Goal: Entertainment & Leisure: Consume media (video, audio)

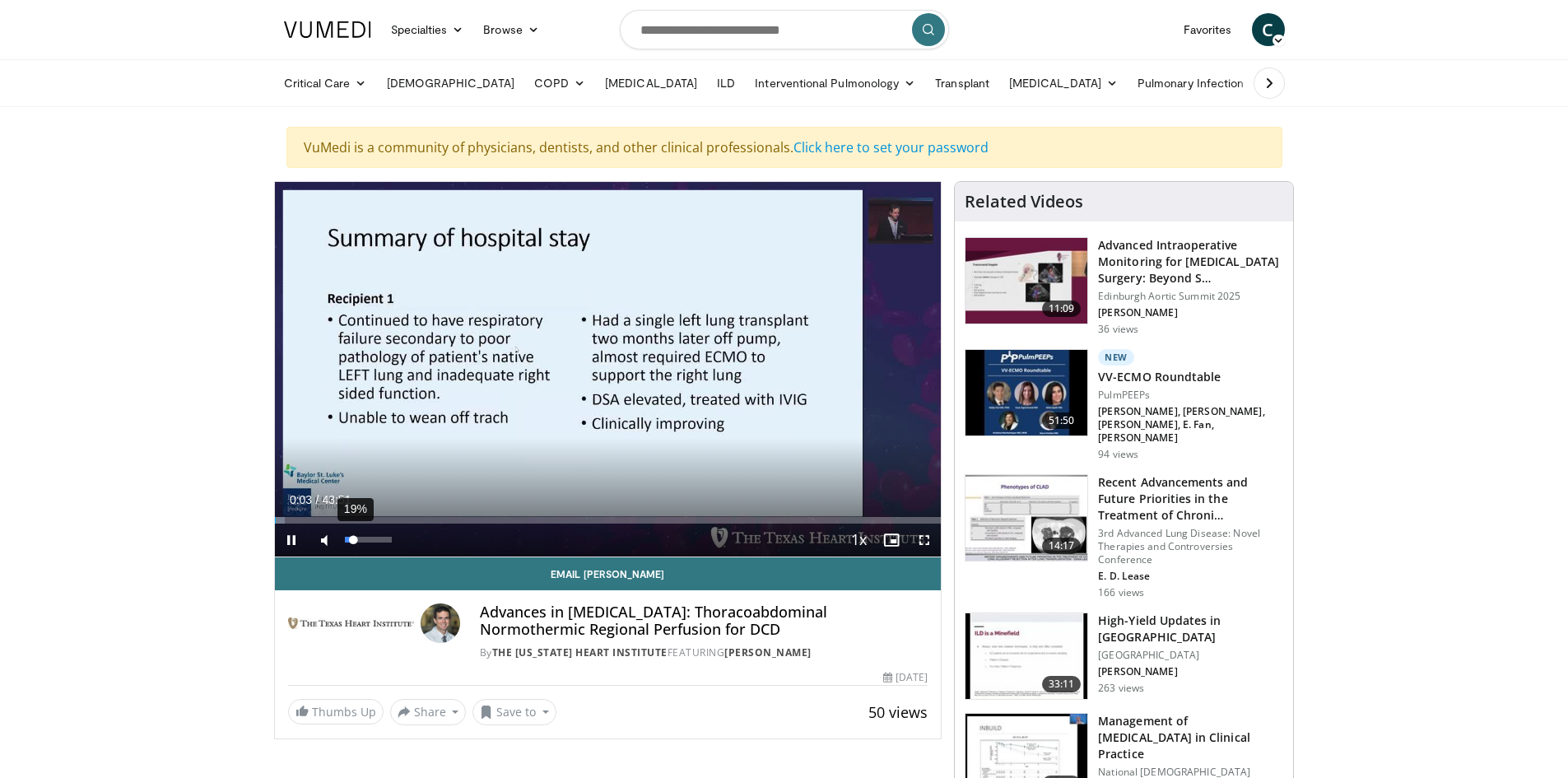
click at [354, 539] on div "19%" at bounding box center [368, 539] width 47 height 5
click at [354, 539] on div "Volume Level" at bounding box center [350, 539] width 11 height 5
click at [354, 539] on div "Volume Level" at bounding box center [349, 539] width 9 height 5
click at [361, 539] on div "Volume Level" at bounding box center [352, 539] width 15 height 5
click at [365, 538] on div "44%" at bounding box center [368, 539] width 47 height 5
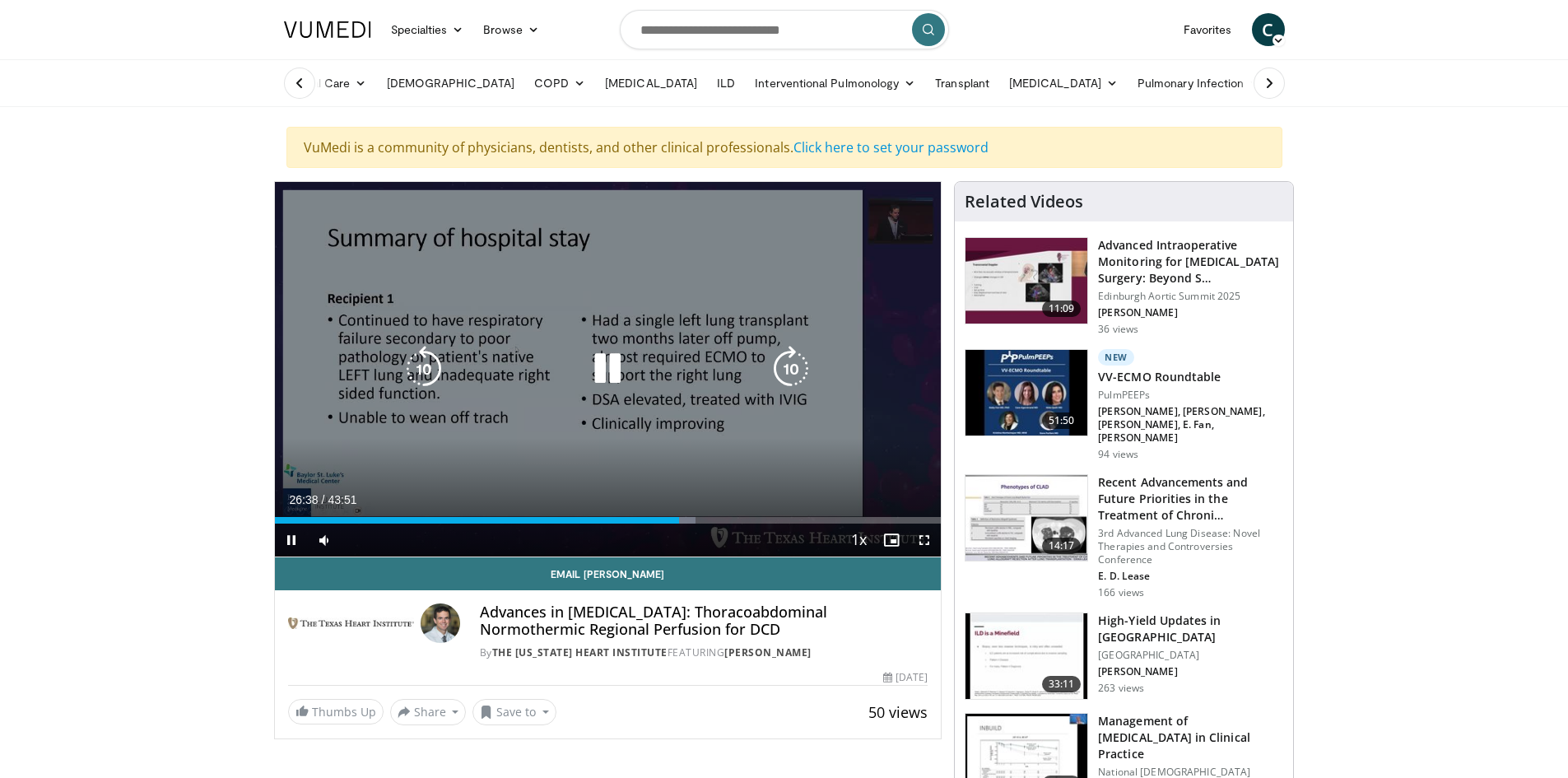
click at [591, 313] on div "10 seconds Tap to unmute" at bounding box center [608, 369] width 667 height 375
